Goal: Task Accomplishment & Management: Use online tool/utility

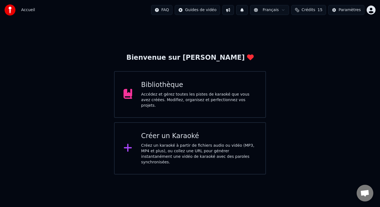
click at [177, 99] on div "Accédez et gérez toutes les pistes de karaoké que vous avez créées. Modifiez, o…" at bounding box center [198, 100] width 115 height 17
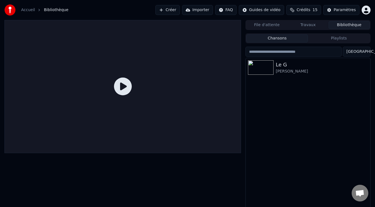
click at [231, 10] on html "Accueil Bibliothèque Créer Importer FAQ Guides de vidéo Crédits 15 Paramètres F…" at bounding box center [187, 103] width 375 height 207
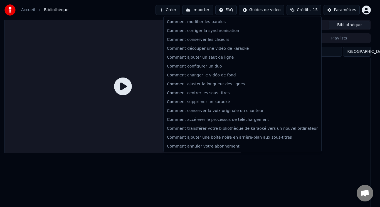
click at [208, 9] on html "Accueil Bibliothèque Créer Importer FAQ Guides de vidéo Crédits 15 Paramètres F…" at bounding box center [190, 103] width 380 height 207
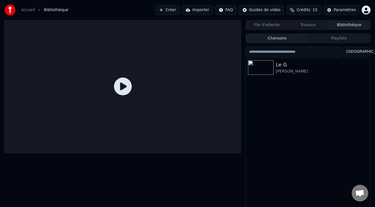
click at [205, 10] on button "Importer" at bounding box center [197, 10] width 31 height 10
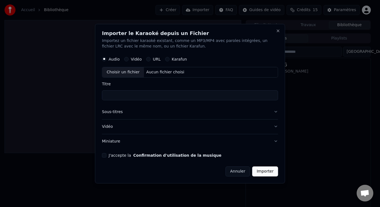
click at [126, 72] on div "Choisir un fichier" at bounding box center [123, 72] width 42 height 10
click at [134, 60] on label "Vidéo" at bounding box center [136, 59] width 11 height 4
click at [128, 60] on button "Vidéo" at bounding box center [126, 59] width 4 height 4
click at [267, 171] on button "Importer" at bounding box center [265, 171] width 26 height 10
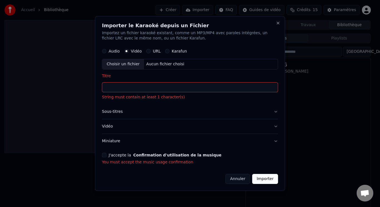
click at [130, 64] on div "Choisir un fichier" at bounding box center [123, 64] width 42 height 10
click at [116, 88] on input "****" at bounding box center [190, 88] width 176 height 10
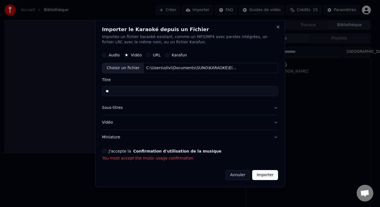
type input "*"
type input "****"
click at [133, 123] on button "Vidéo" at bounding box center [190, 122] width 176 height 14
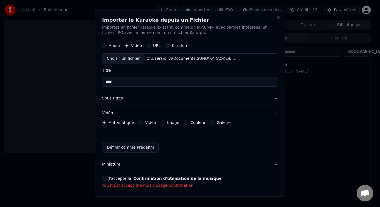
scroll to position [18, 0]
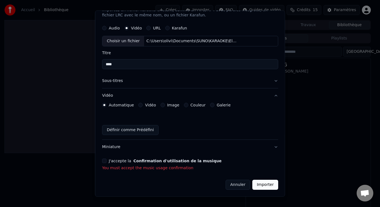
click at [106, 163] on div "J'accepte la Confirmation d'utilisation de la musique" at bounding box center [190, 161] width 176 height 4
click at [105, 161] on button "J'accepte la Confirmation d'utilisation de la musique" at bounding box center [104, 161] width 4 height 4
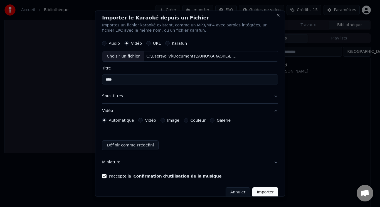
scroll to position [0, 0]
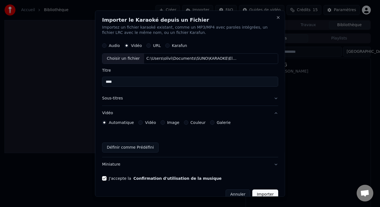
click at [273, 98] on button "Sous-titres" at bounding box center [190, 98] width 176 height 14
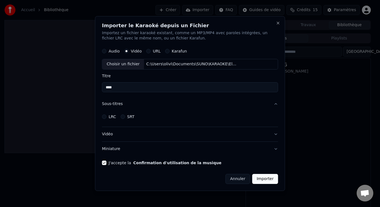
click at [273, 98] on button "Sous-titres" at bounding box center [190, 104] width 176 height 14
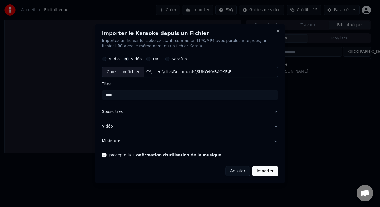
click at [265, 171] on button "Importer" at bounding box center [265, 171] width 26 height 10
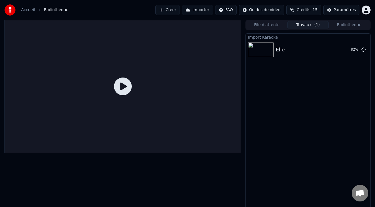
click at [120, 87] on icon at bounding box center [123, 87] width 18 height 18
click at [347, 51] on button "Jouer" at bounding box center [349, 50] width 19 height 10
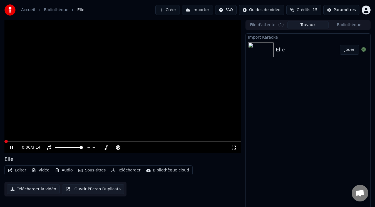
click at [4, 141] on span at bounding box center [5, 141] width 3 height 3
click at [41, 170] on button "Vidéo" at bounding box center [40, 170] width 22 height 8
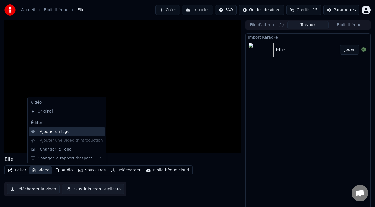
click at [49, 130] on div "Ajouter un logo" at bounding box center [55, 132] width 30 height 6
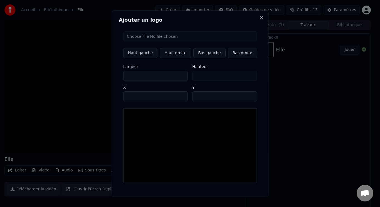
click at [149, 36] on input "file" at bounding box center [190, 36] width 134 height 10
type input "**********"
click at [175, 54] on button "Haut droite" at bounding box center [175, 53] width 31 height 10
type input "****"
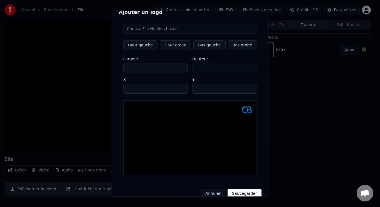
scroll to position [11, 0]
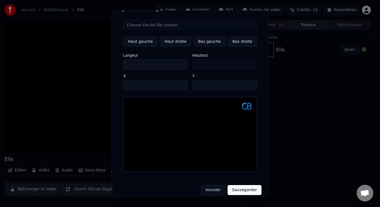
click at [210, 185] on button "Annuler" at bounding box center [212, 190] width 24 height 10
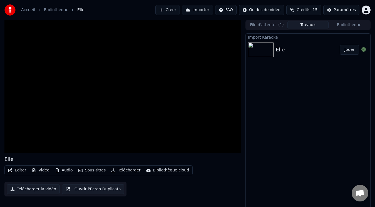
click at [40, 170] on button "Vidéo" at bounding box center [40, 170] width 22 height 8
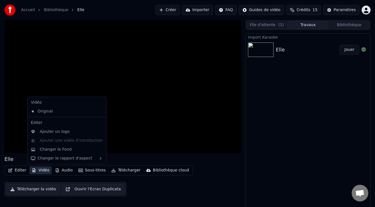
click at [51, 139] on div "Vidéo Original Éditer Ajouter un logo Ajouter une vidéo d’introduction Changer …" at bounding box center [66, 131] width 79 height 68
click at [50, 133] on div "Ajouter un logo" at bounding box center [55, 132] width 30 height 6
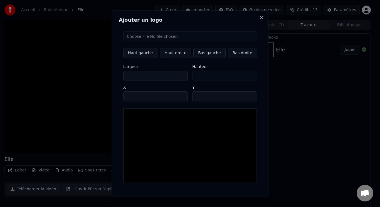
click at [147, 38] on input "file" at bounding box center [190, 36] width 134 height 10
type input "**********"
click at [208, 197] on button "Annuler" at bounding box center [212, 202] width 24 height 10
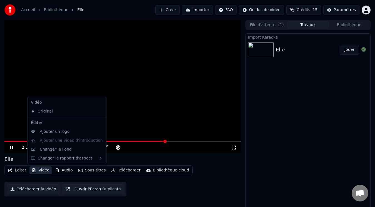
click at [41, 171] on button "Vidéo" at bounding box center [40, 170] width 22 height 8
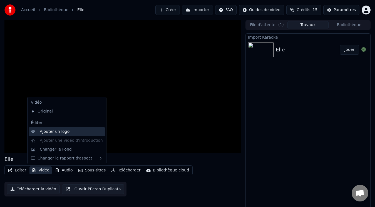
click at [56, 131] on div "Ajouter un logo" at bounding box center [55, 132] width 30 height 6
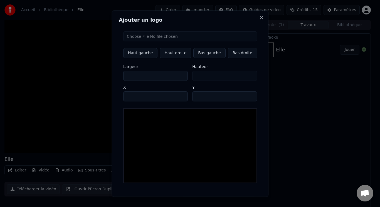
click at [149, 38] on input "file" at bounding box center [190, 36] width 134 height 10
type input "**********"
click at [171, 52] on button "Haut droite" at bounding box center [175, 53] width 31 height 10
type input "****"
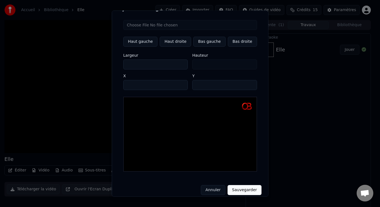
click at [240, 185] on button "Sauvegarder" at bounding box center [244, 190] width 34 height 10
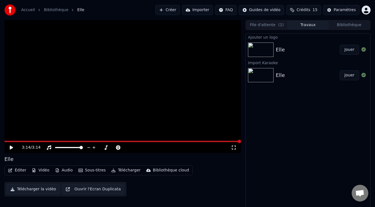
click at [346, 51] on button "Jouer" at bounding box center [349, 50] width 19 height 10
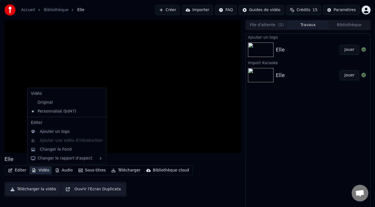
click at [44, 169] on button "Vidéo" at bounding box center [40, 170] width 22 height 8
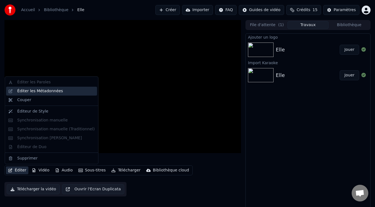
click at [43, 91] on div "Éditer les Métadonnées" at bounding box center [40, 91] width 46 height 6
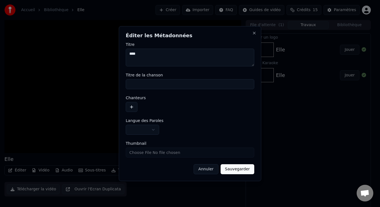
click at [171, 84] on input "Titre de la chanson" at bounding box center [190, 84] width 128 height 10
type input "****"
click at [155, 128] on button "button" at bounding box center [142, 130] width 33 height 10
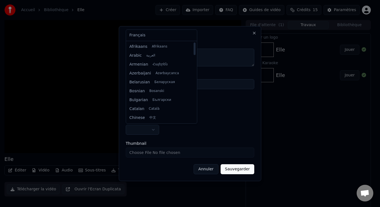
select select "**"
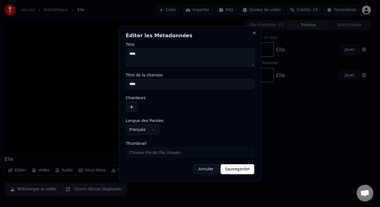
click at [241, 168] on button "Sauvegarder" at bounding box center [237, 169] width 34 height 10
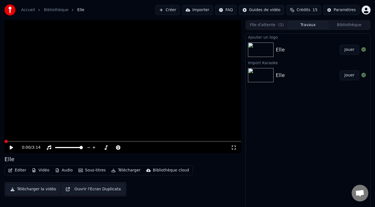
click at [11, 148] on icon at bounding box center [11, 148] width 3 height 4
click at [22, 170] on button "Éditer" at bounding box center [17, 170] width 23 height 8
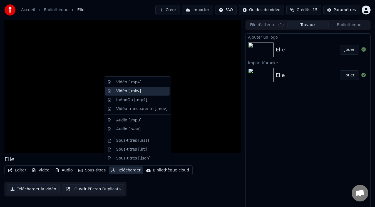
click at [125, 91] on div "Vidéo [.mkv]" at bounding box center [128, 91] width 25 height 6
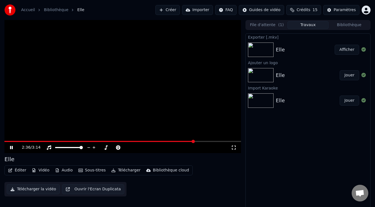
click at [348, 50] on button "Afficher" at bounding box center [347, 50] width 24 height 10
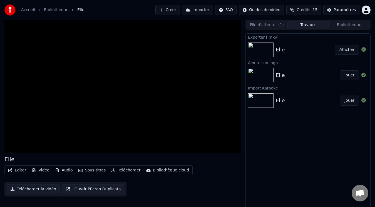
click at [268, 50] on img at bounding box center [261, 50] width 26 height 14
click at [347, 49] on button "Afficher" at bounding box center [347, 50] width 24 height 10
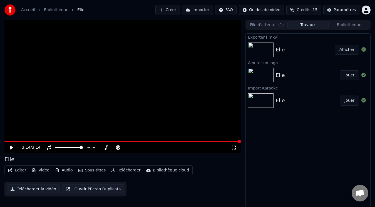
click at [125, 169] on button "Télécharger" at bounding box center [126, 170] width 34 height 8
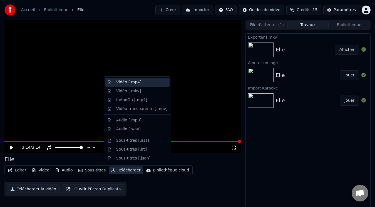
click at [130, 82] on div "Vidéo [.mp4]" at bounding box center [128, 82] width 25 height 6
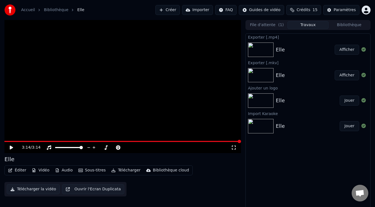
click at [347, 51] on button "Afficher" at bounding box center [347, 50] width 24 height 10
